Goal: Check status: Check status

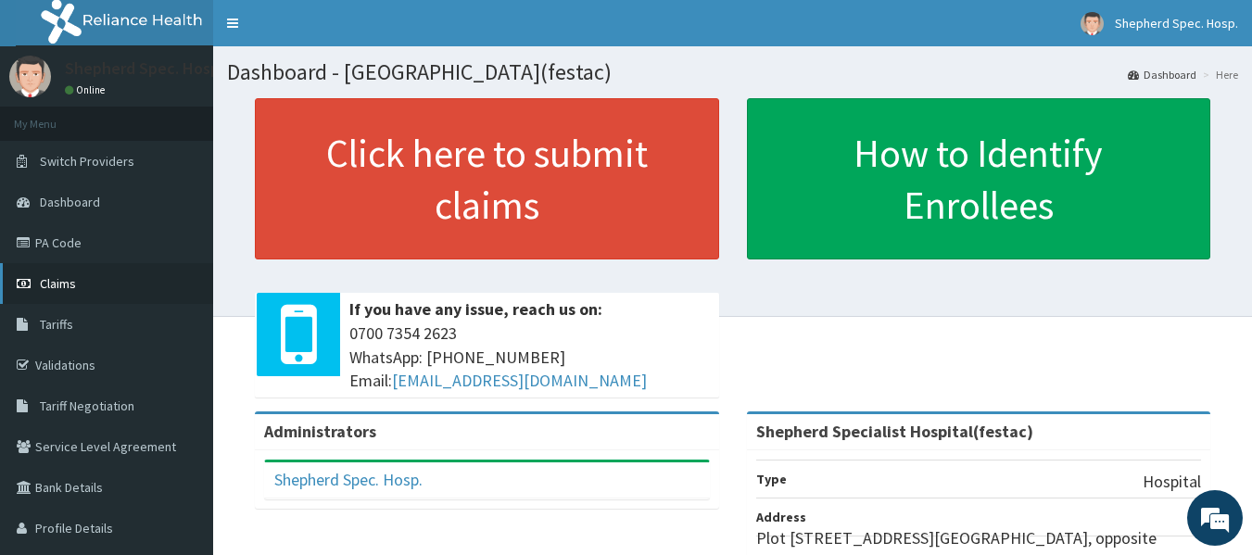
click at [80, 280] on link "Claims" at bounding box center [106, 283] width 213 height 41
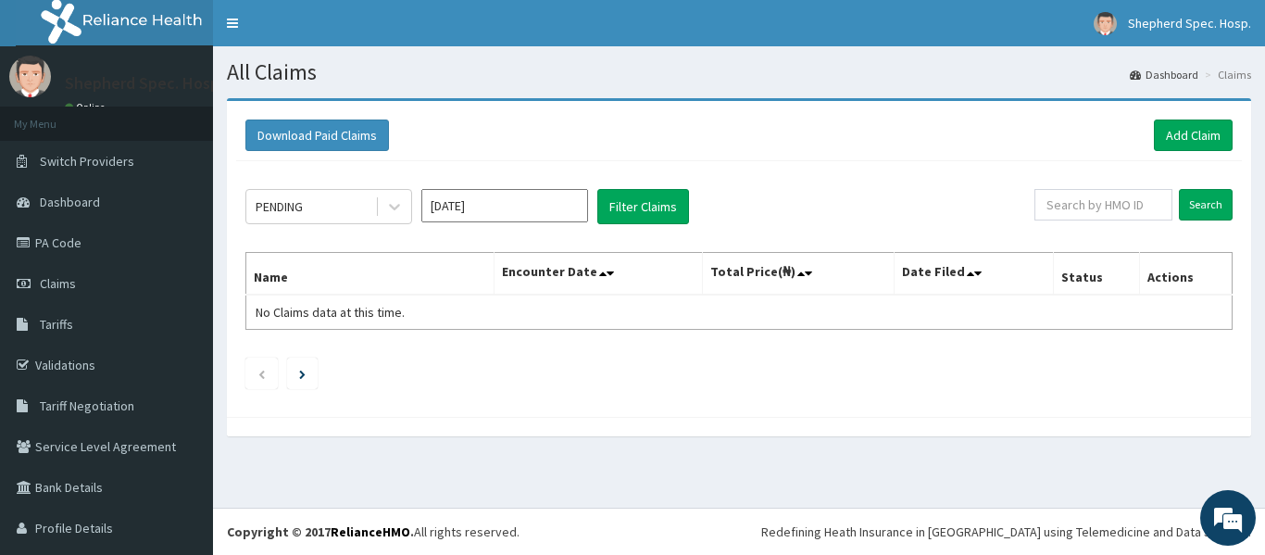
click at [824, 154] on div "Download Paid Claims Add Claim" at bounding box center [739, 135] width 1006 height 51
click at [1048, 208] on input "text" at bounding box center [1104, 204] width 138 height 31
paste input "BED/10011/B"
click at [1193, 194] on input "Search" at bounding box center [1206, 204] width 54 height 31
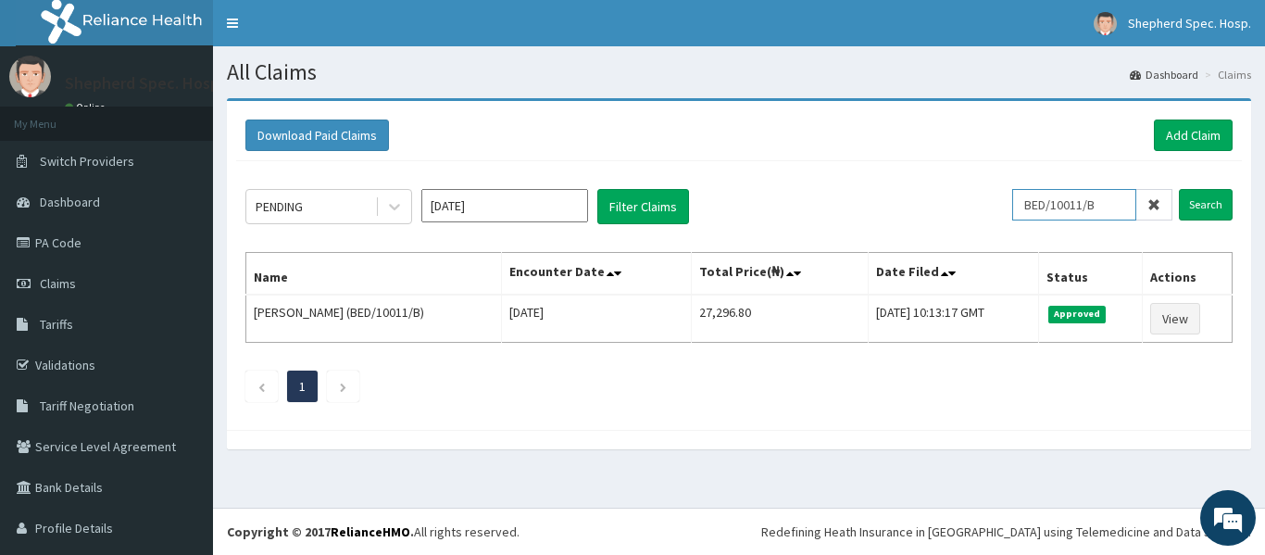
click at [1094, 202] on input "BED/10011/B" at bounding box center [1075, 204] width 124 height 31
type input "BED/10011/d"
click at [1199, 195] on input "Search" at bounding box center [1206, 204] width 54 height 31
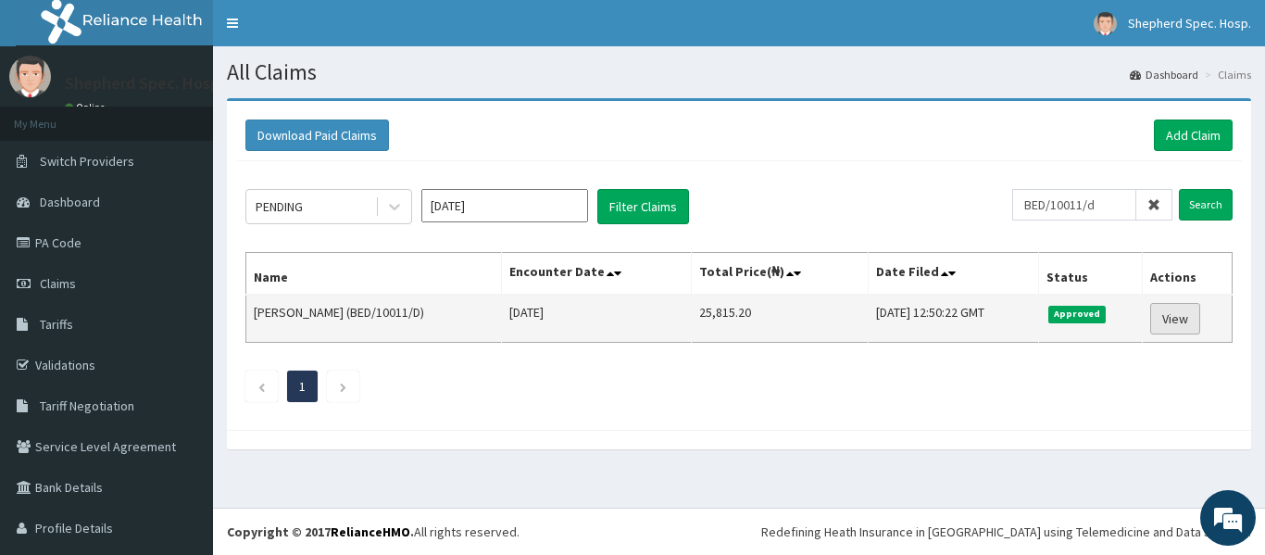
click at [1159, 318] on link "View" at bounding box center [1176, 318] width 50 height 31
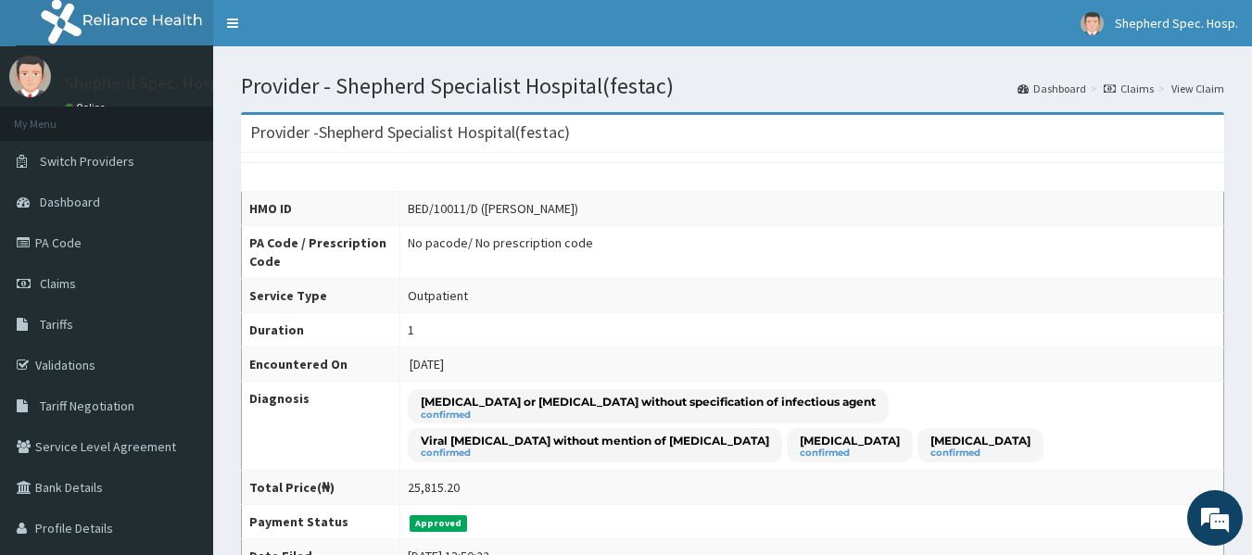
click at [1140, 90] on link "Claims" at bounding box center [1128, 89] width 50 height 16
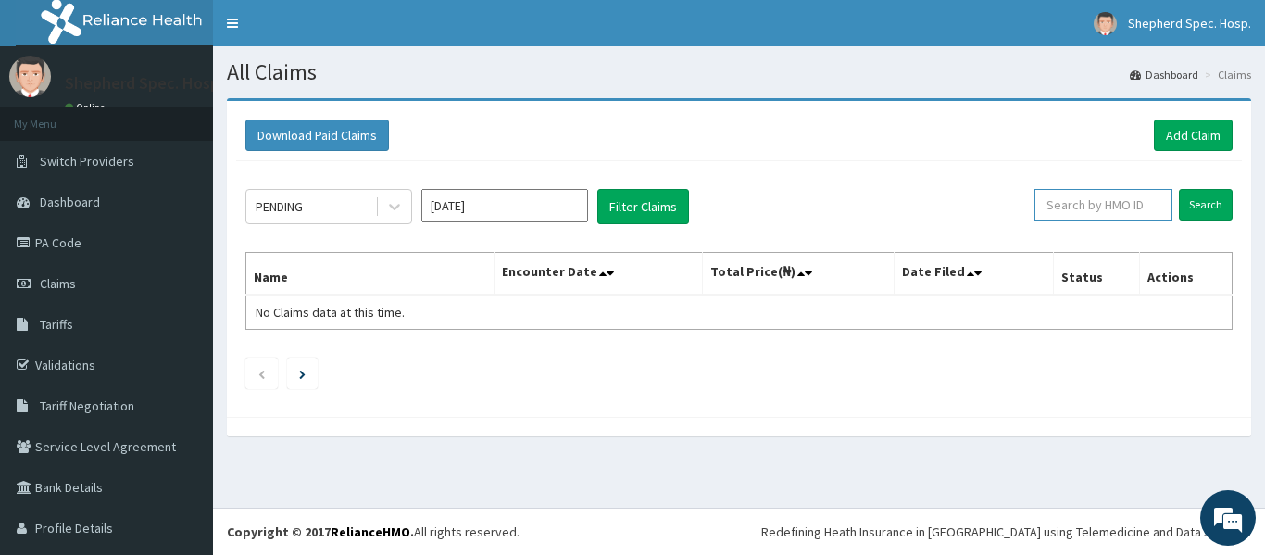
click at [1101, 202] on input "text" at bounding box center [1104, 204] width 138 height 31
paste input "NRN/10067/B"
type input "NRN/10067/B"
click at [1188, 212] on input "Search" at bounding box center [1206, 204] width 54 height 31
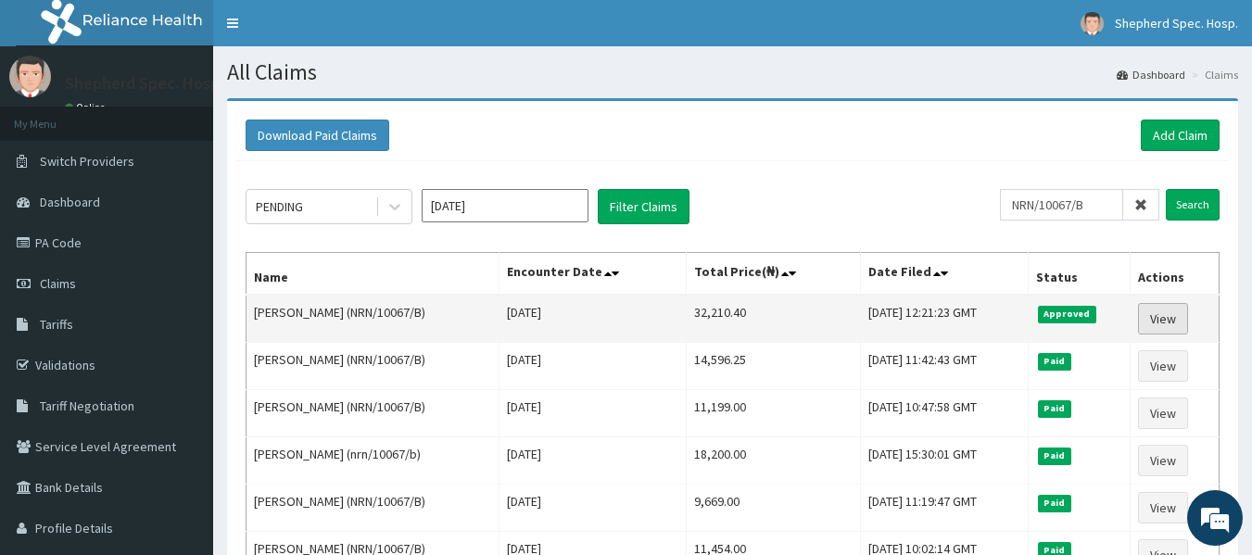
click at [1175, 312] on link "View" at bounding box center [1163, 318] width 50 height 31
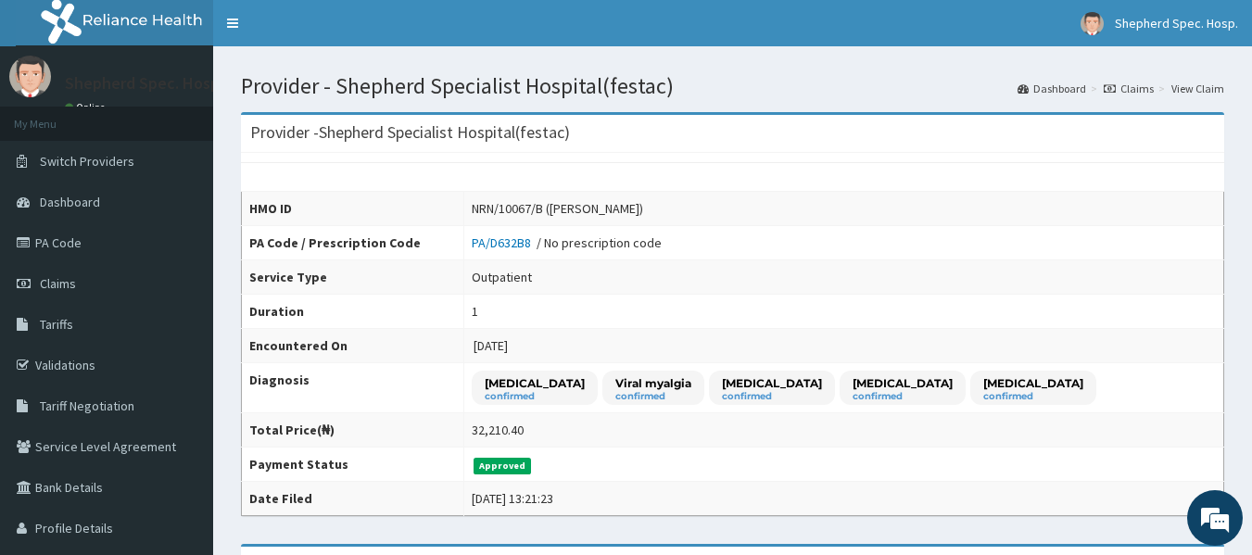
click at [1136, 90] on link "Claims" at bounding box center [1128, 89] width 50 height 16
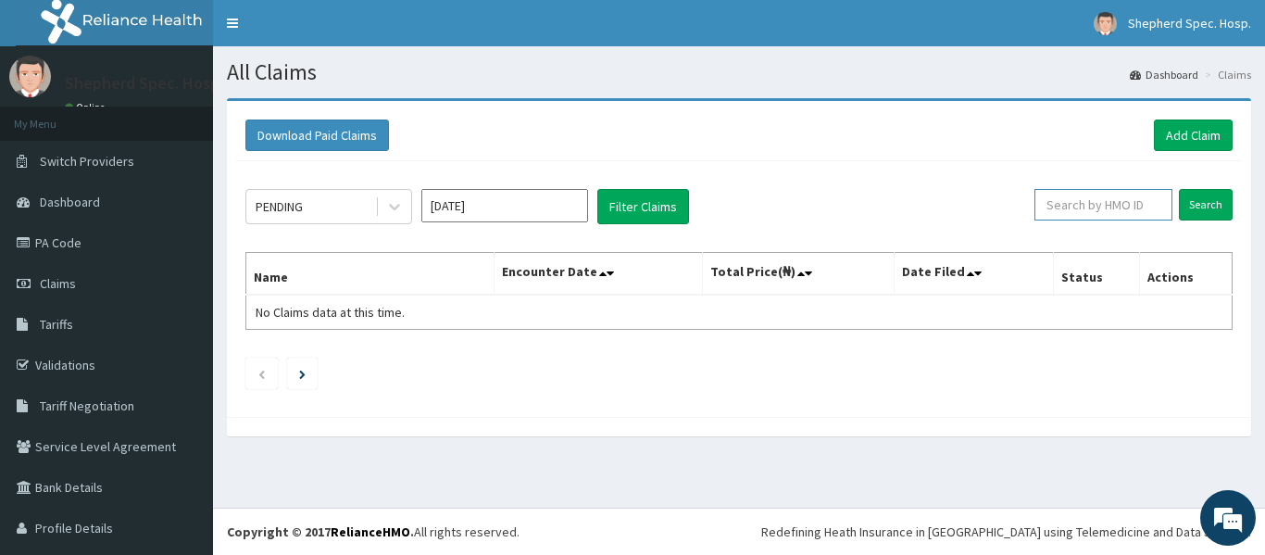
click at [1088, 195] on input "text" at bounding box center [1104, 204] width 138 height 31
paste input "NRN/10067/B"
click at [1196, 201] on input "Search" at bounding box center [1206, 204] width 54 height 31
click at [1199, 203] on input "Search" at bounding box center [1206, 204] width 54 height 31
click at [819, 124] on div "Download Paid Claims Add Claim" at bounding box center [739, 135] width 988 height 31
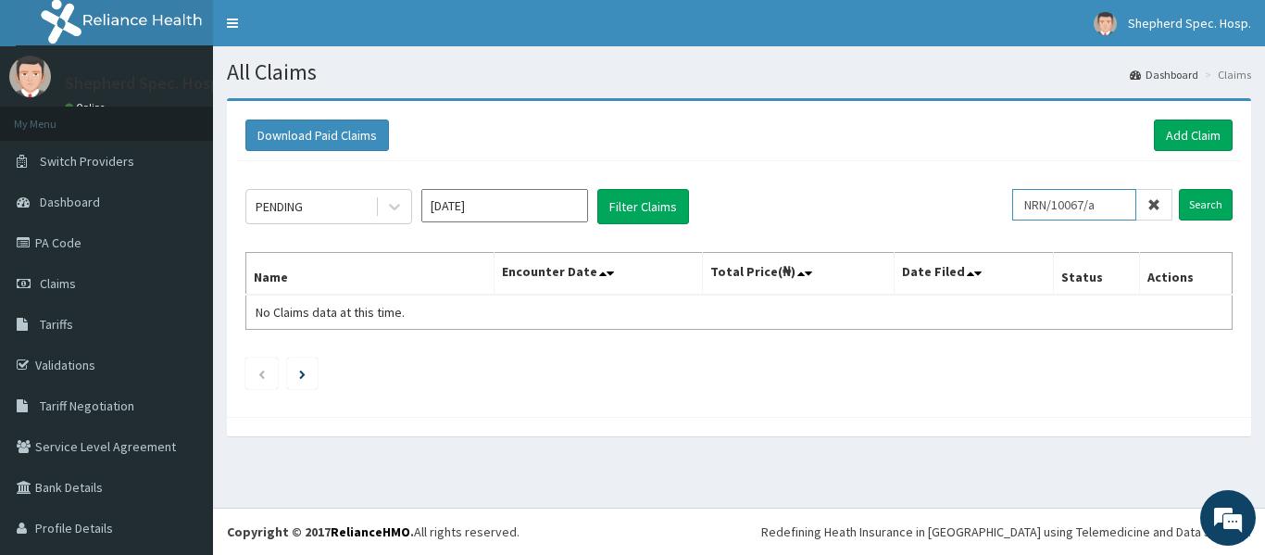
click at [1107, 202] on input "NRN/10067/a" at bounding box center [1075, 204] width 124 height 31
type input "N"
paste input "NRN/10067/F"
type input "NRN/10067/F"
click at [1201, 214] on input "Search" at bounding box center [1206, 204] width 54 height 31
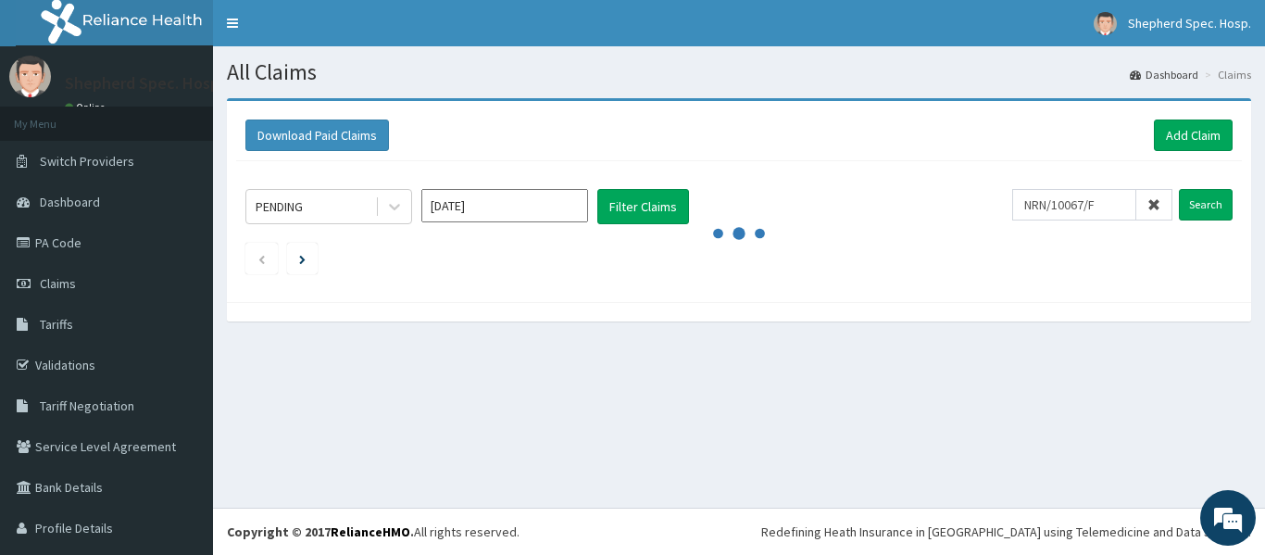
click at [842, 308] on div at bounding box center [739, 311] width 1025 height 19
click at [1193, 208] on input "Search" at bounding box center [1206, 204] width 54 height 31
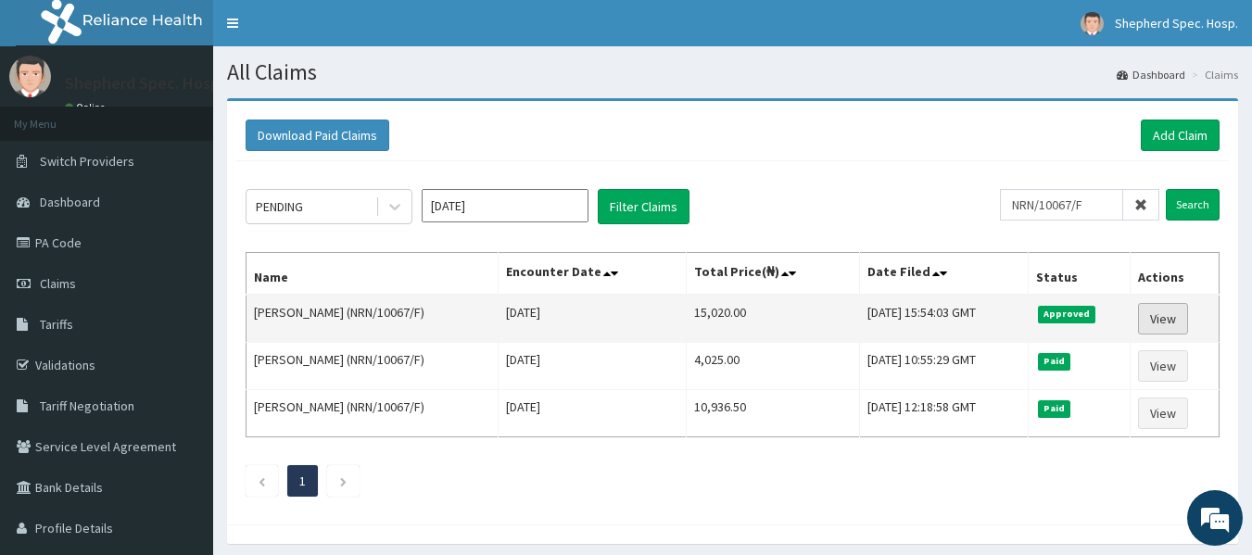
click at [1165, 323] on link "View" at bounding box center [1163, 318] width 50 height 31
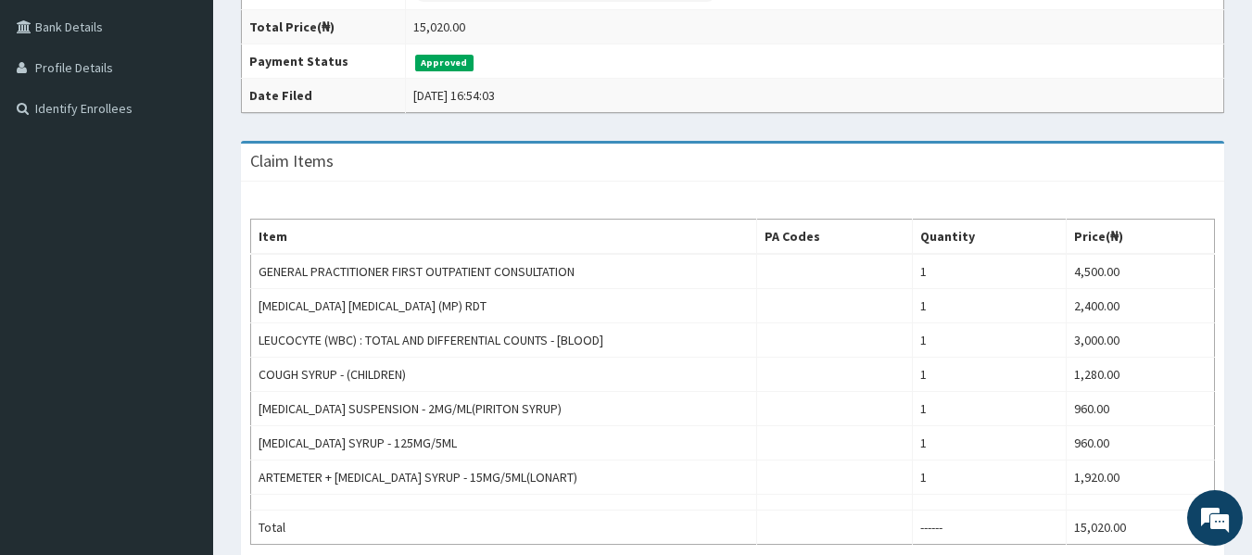
scroll to position [519, 0]
